Goal: Subscribe to service/newsletter

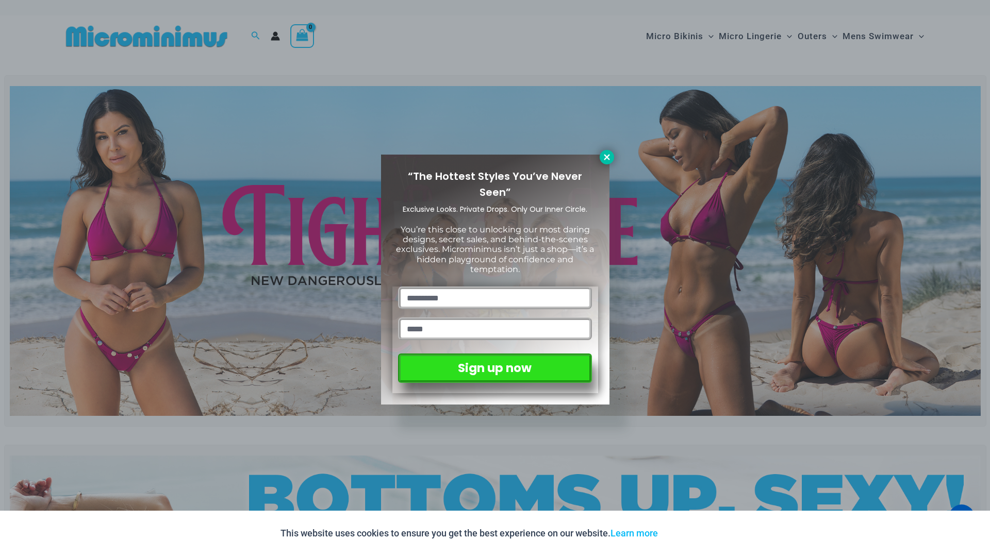
click at [609, 157] on icon at bounding box center [606, 157] width 9 height 9
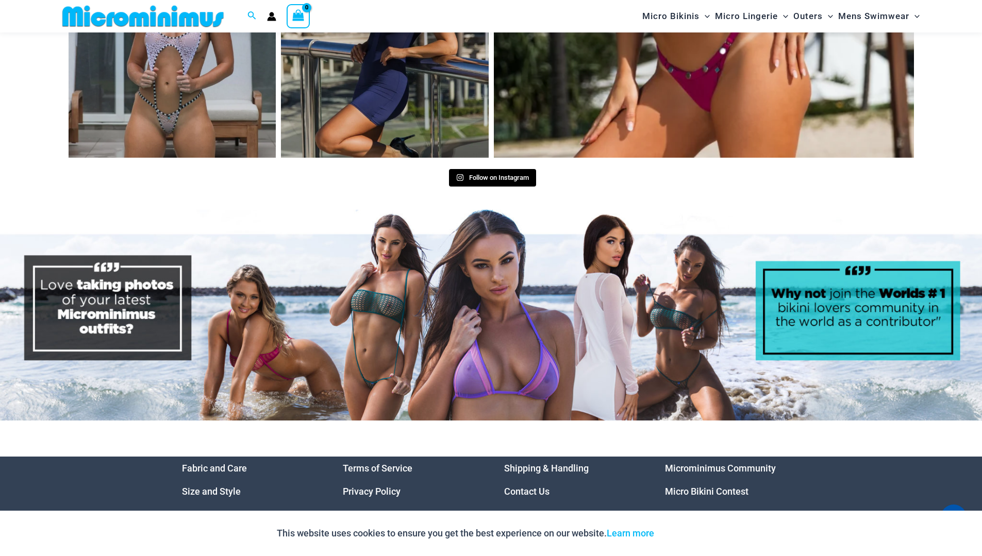
scroll to position [5202, 0]
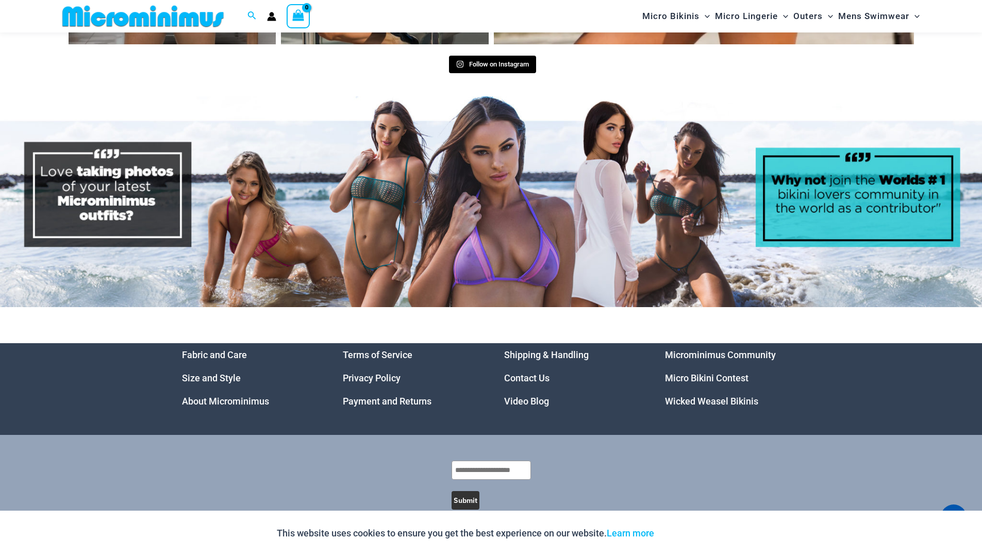
click at [514, 461] on input "text" at bounding box center [491, 470] width 79 height 19
type input "**********"
click at [469, 491] on button "Submit" at bounding box center [463, 500] width 28 height 19
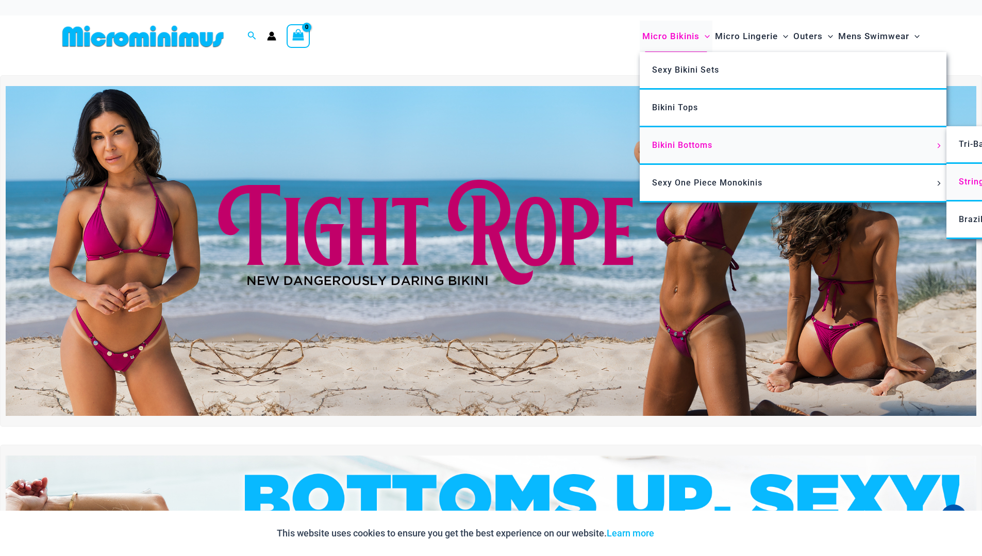
click at [962, 180] on span "String Back Thongs" at bounding box center [999, 182] width 81 height 10
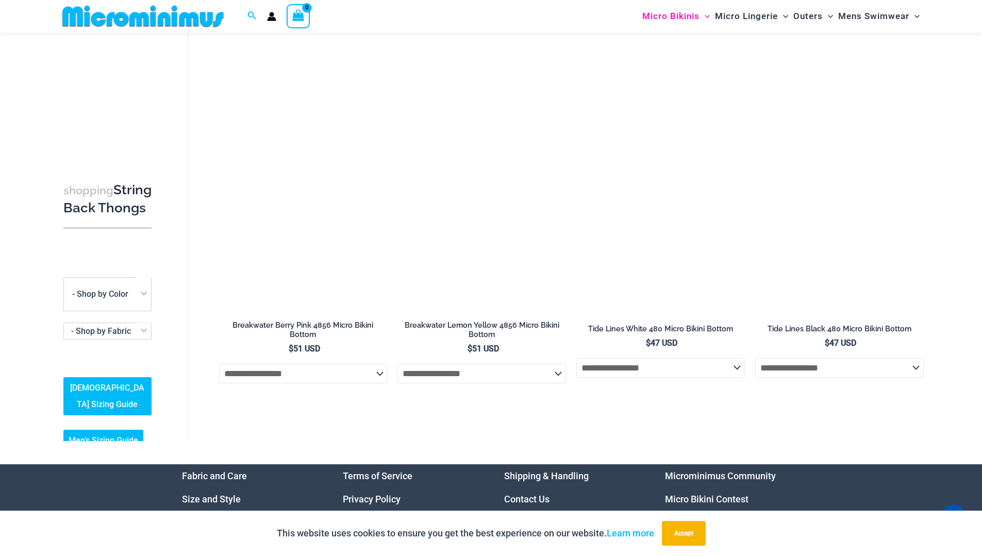
scroll to position [1555, 0]
